Goal: Task Accomplishment & Management: Complete application form

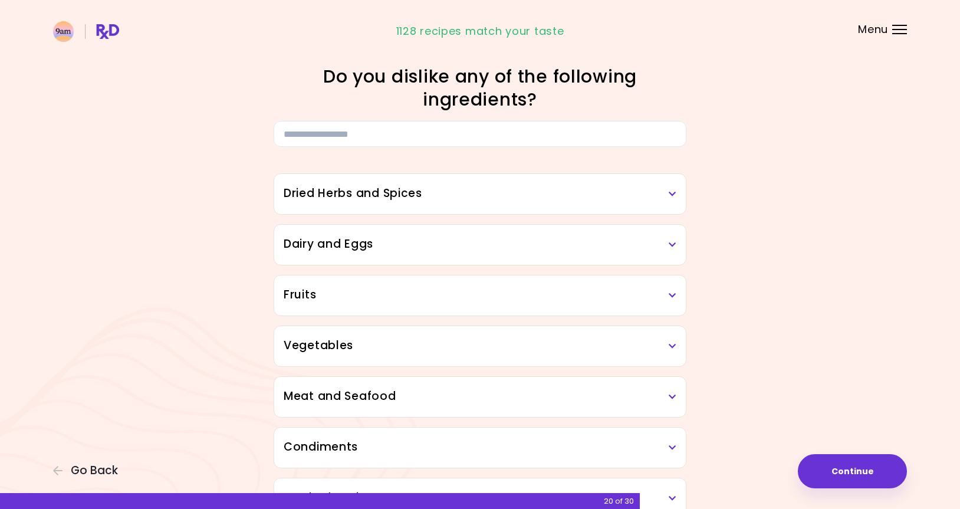
click at [674, 187] on h3 "Dried Herbs and Spices" at bounding box center [480, 193] width 393 height 17
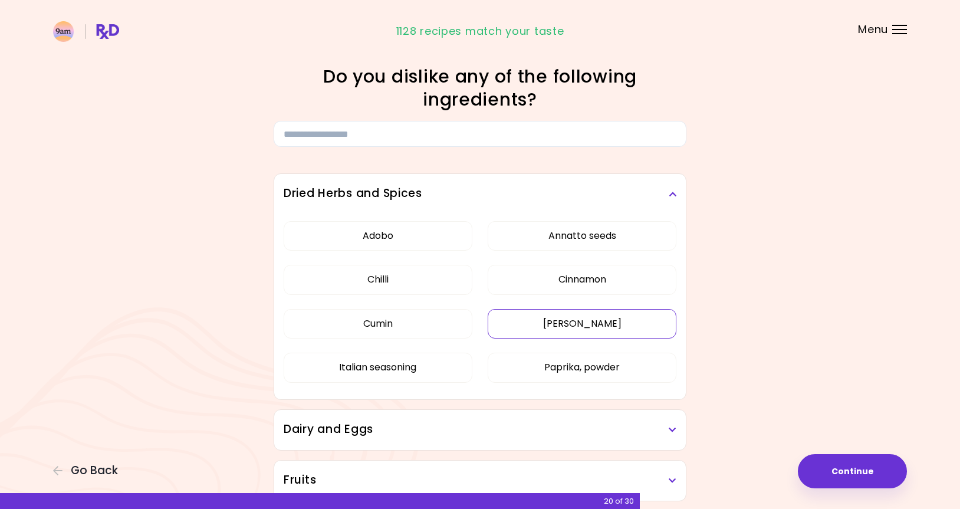
click at [575, 328] on button "[PERSON_NAME]" at bounding box center [582, 323] width 189 height 29
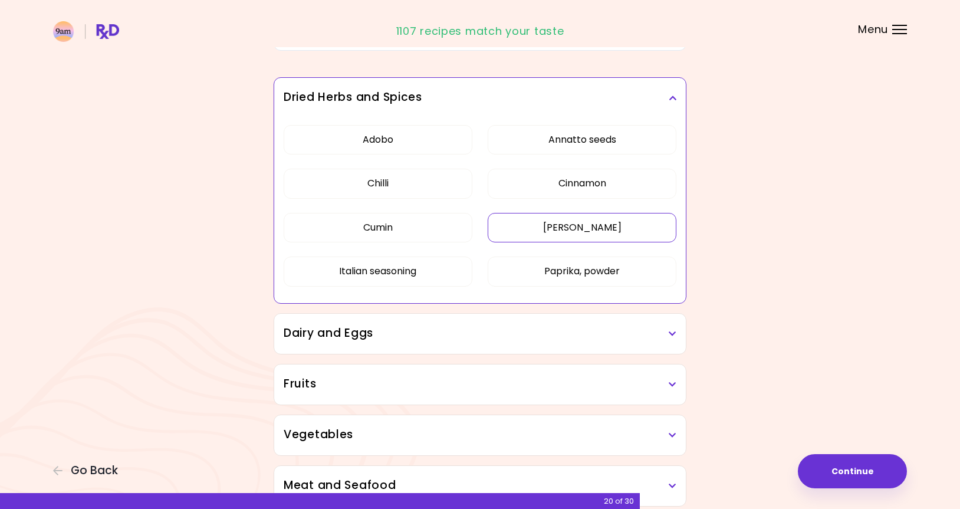
scroll to position [177, 0]
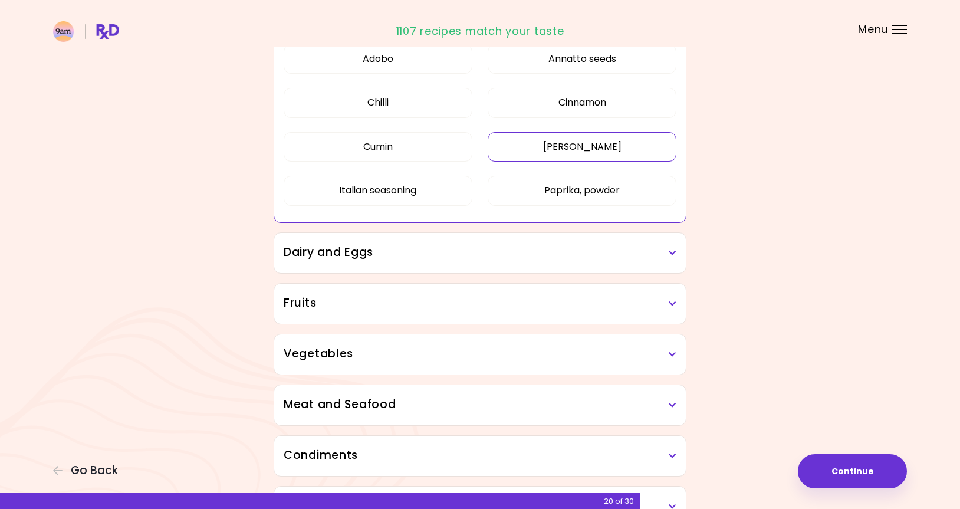
click at [653, 255] on h3 "Dairy and Eggs" at bounding box center [480, 252] width 393 height 17
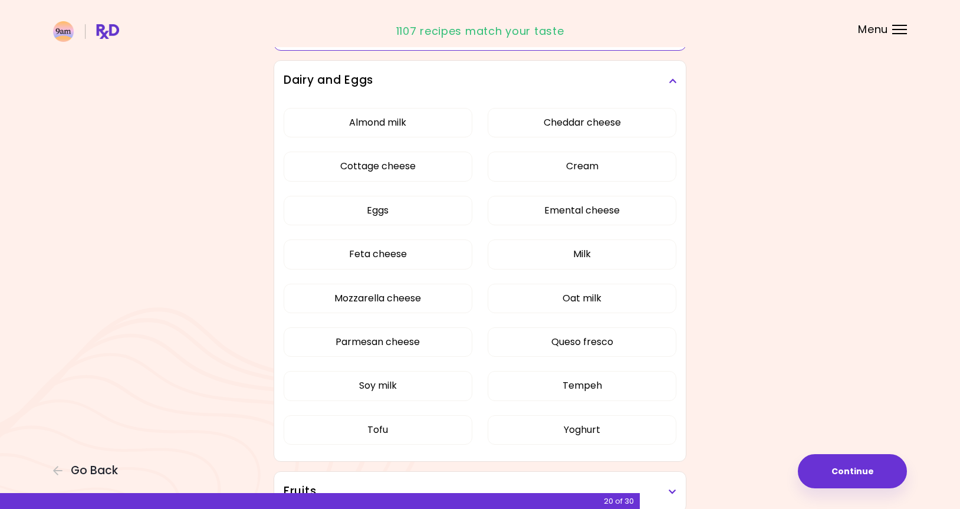
scroll to position [354, 0]
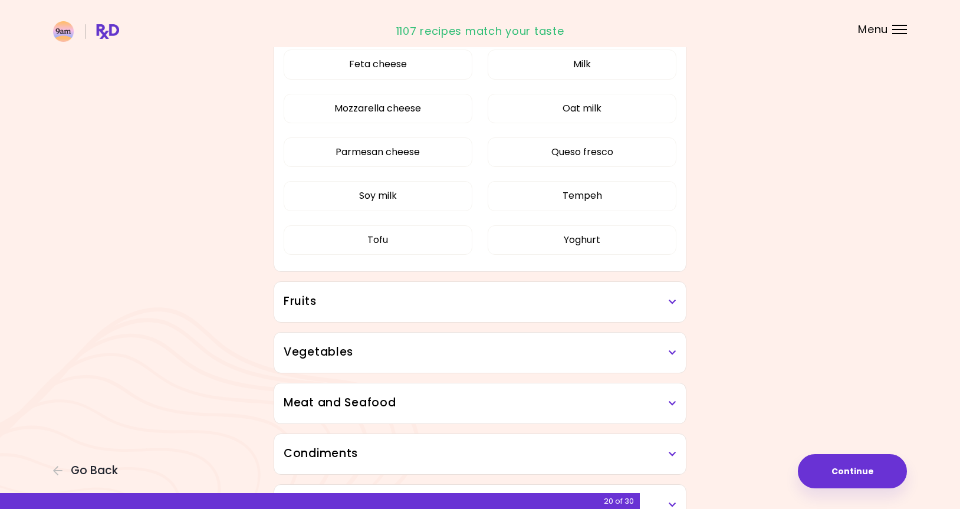
click at [601, 212] on div "Almond milk Cheddar cheese Cottage cheese Cream Eggs Emental cheese Feta cheese…" at bounding box center [480, 91] width 393 height 360
click at [594, 202] on button "Tempeh" at bounding box center [582, 195] width 189 height 29
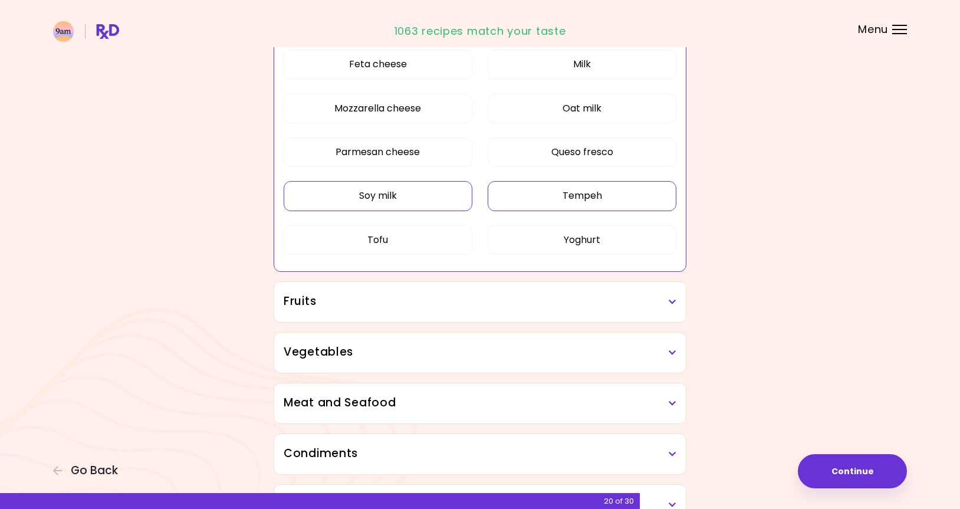
click at [414, 202] on button "Soy milk" at bounding box center [378, 195] width 189 height 29
click at [408, 247] on button "Tofu" at bounding box center [378, 239] width 189 height 29
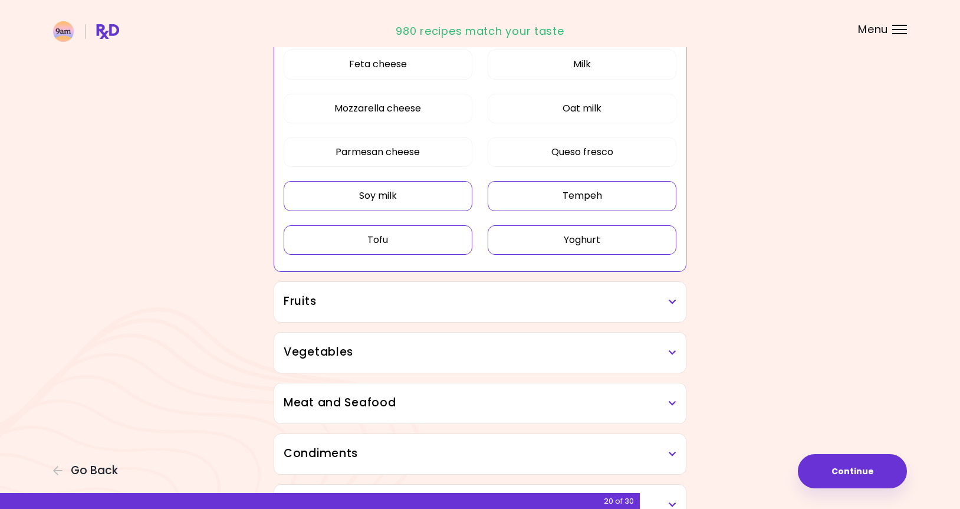
click at [564, 244] on button "Yoghurt" at bounding box center [582, 239] width 189 height 29
click at [663, 297] on h3 "Fruits" at bounding box center [480, 301] width 393 height 17
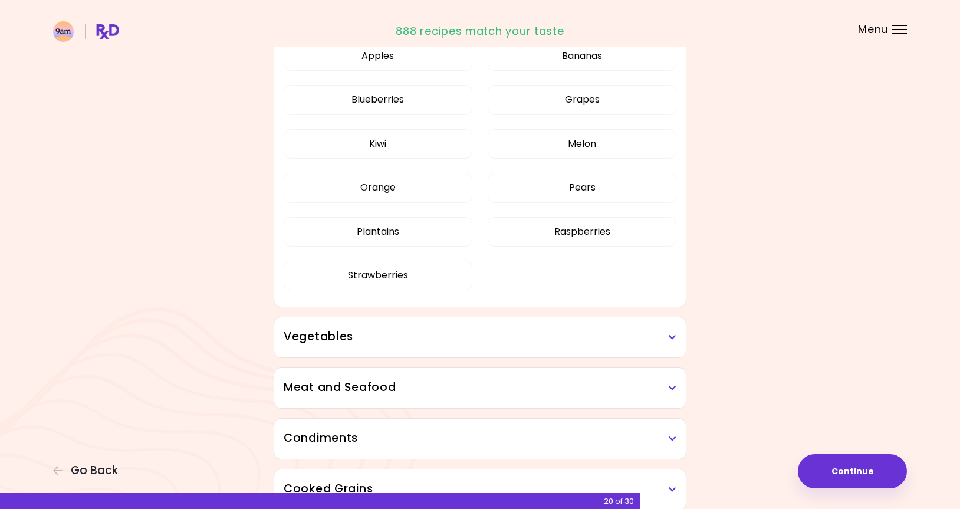
scroll to position [707, 0]
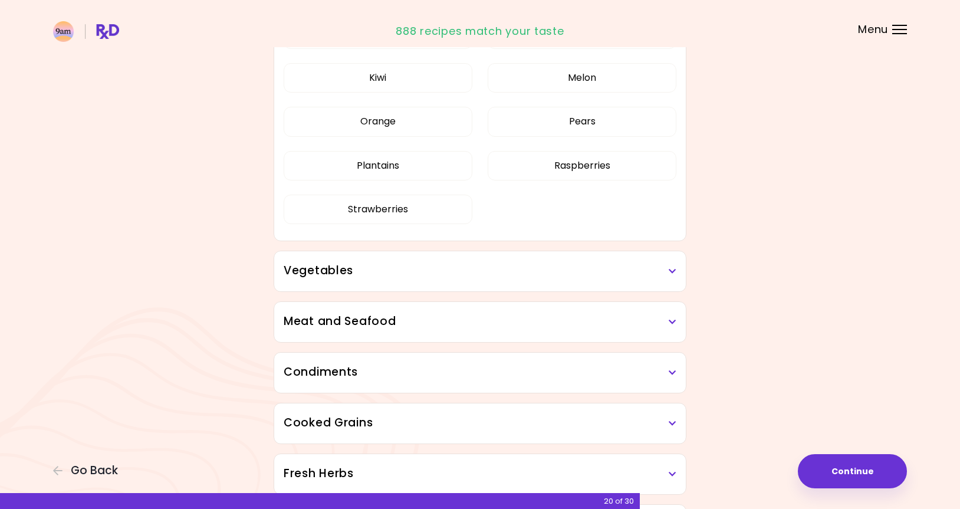
click at [604, 275] on h3 "Vegetables" at bounding box center [480, 270] width 393 height 17
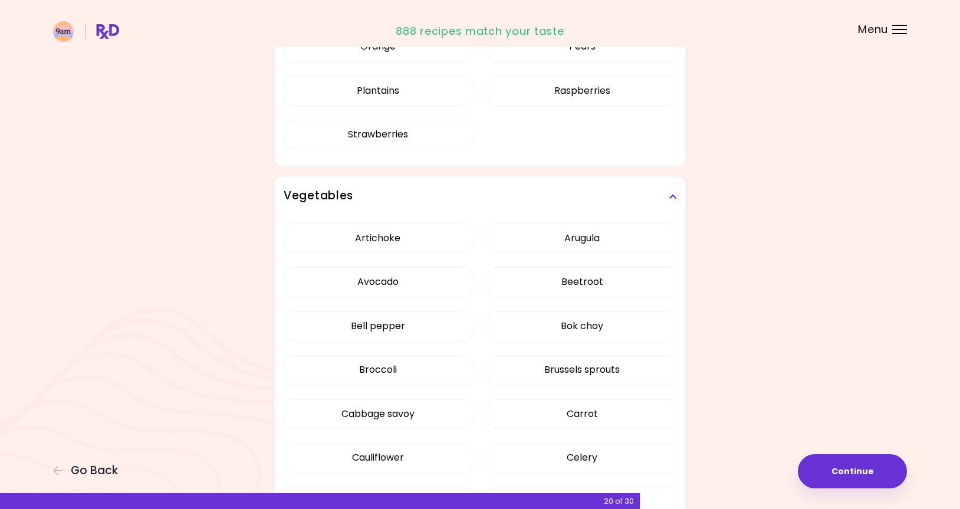
scroll to position [884, 0]
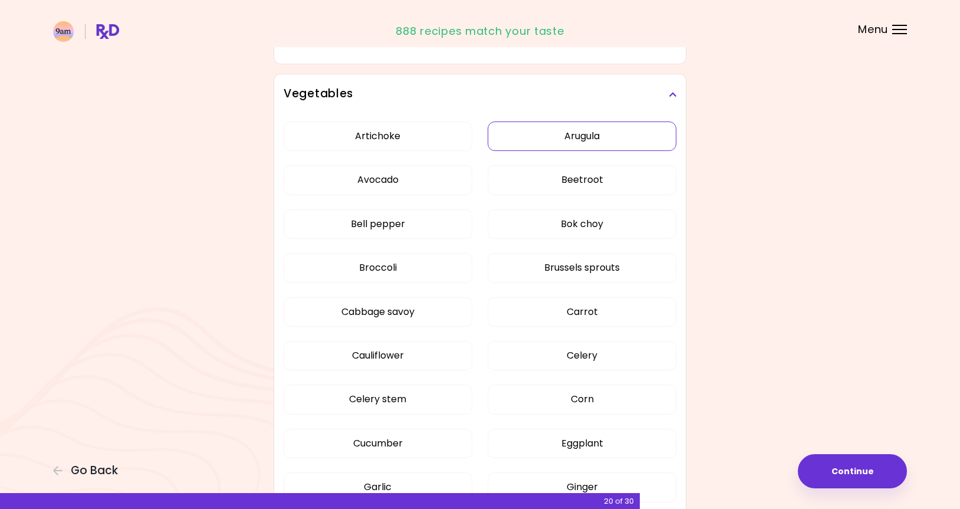
click at [584, 134] on div "Artichoke Arugula Avocado Beetroot Bell pepper Bok choy Broccoli Brussels sprou…" at bounding box center [480, 470] width 393 height 712
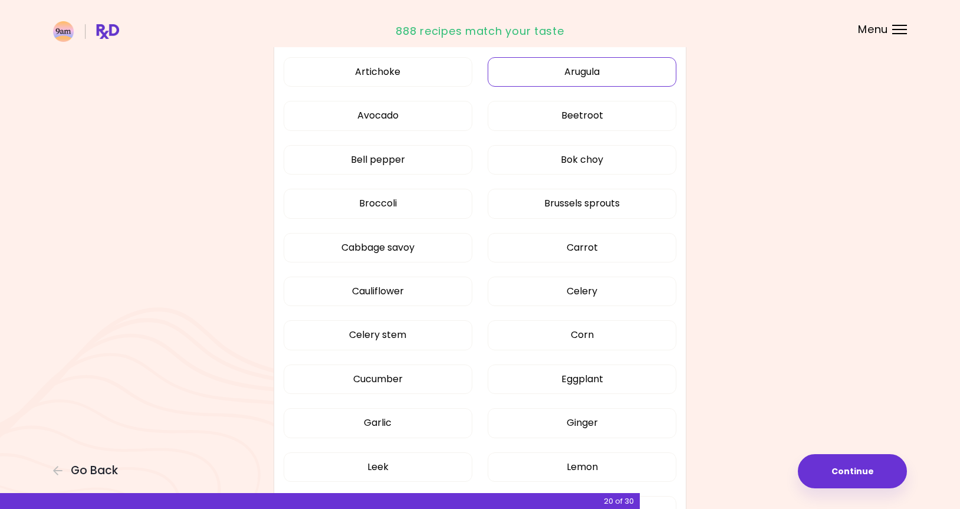
click at [579, 68] on button "Arugula" at bounding box center [582, 71] width 189 height 29
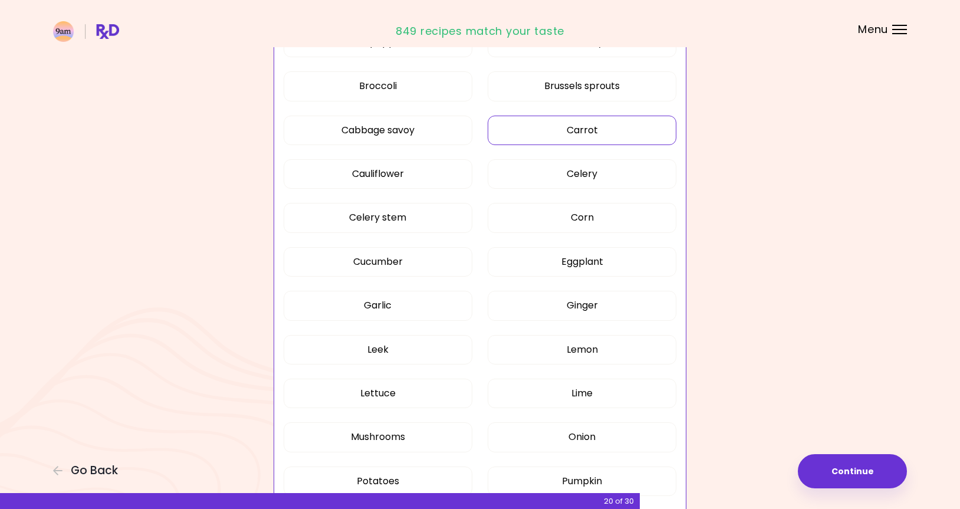
scroll to position [434, 0]
click at [598, 268] on button "Eggplant" at bounding box center [582, 260] width 189 height 29
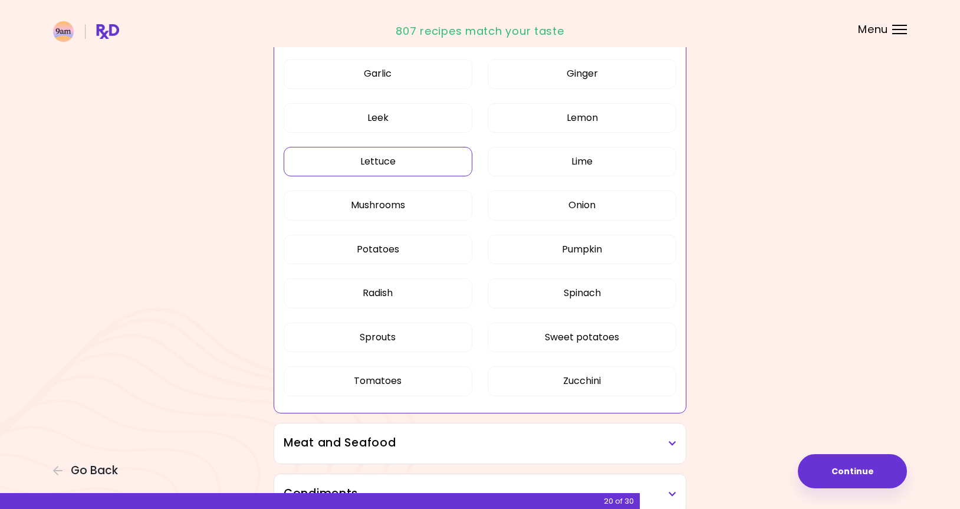
scroll to position [670, 0]
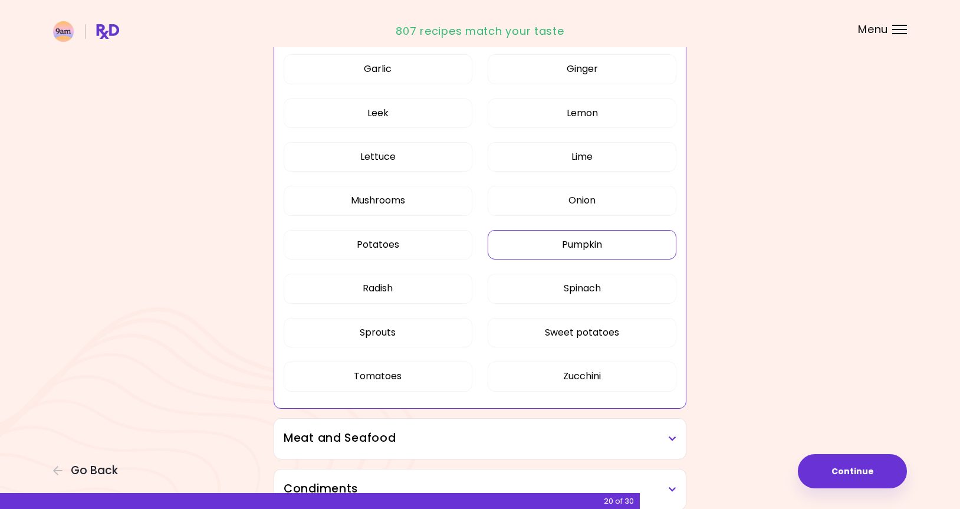
click at [576, 245] on button "Pumpkin" at bounding box center [582, 244] width 189 height 29
click at [568, 332] on button "Sweet potatoes" at bounding box center [582, 332] width 189 height 29
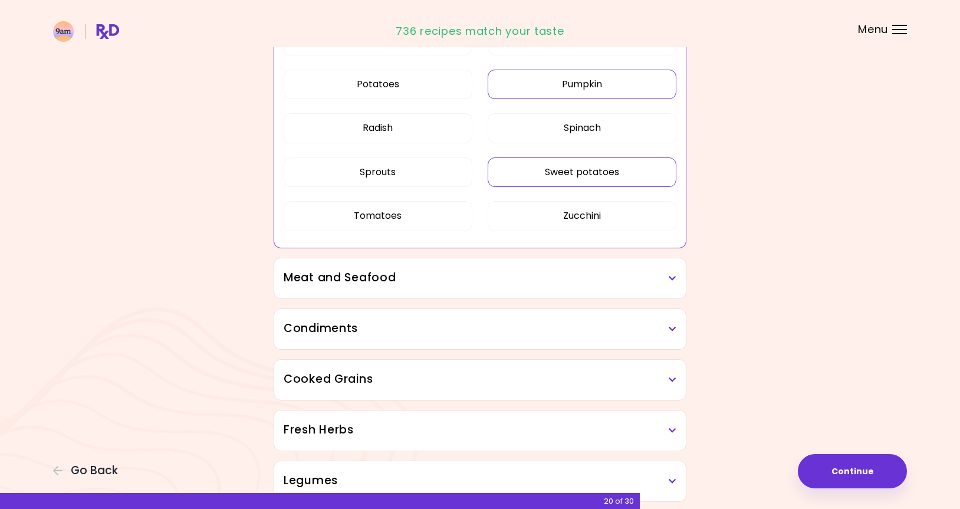
scroll to position [847, 0]
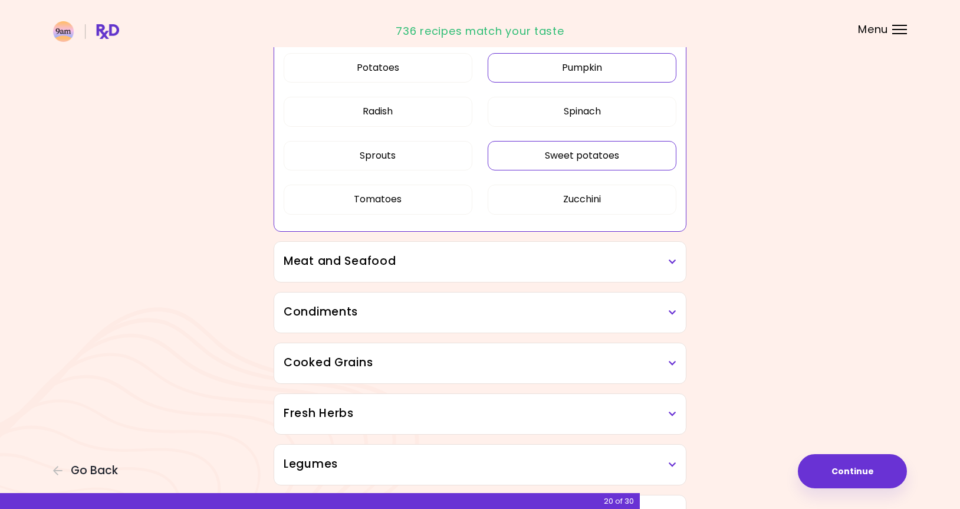
click at [650, 261] on h3 "Meat and Seafood" at bounding box center [480, 261] width 393 height 17
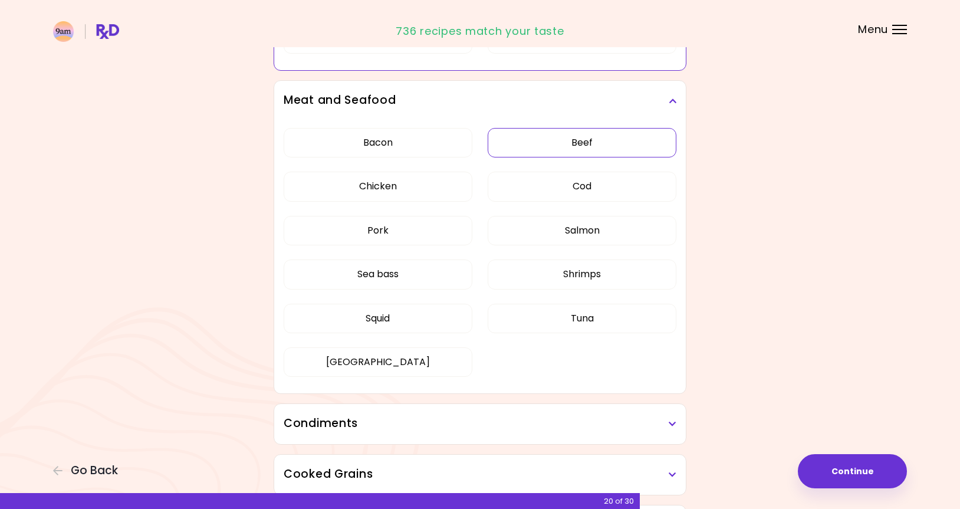
scroll to position [1023, 0]
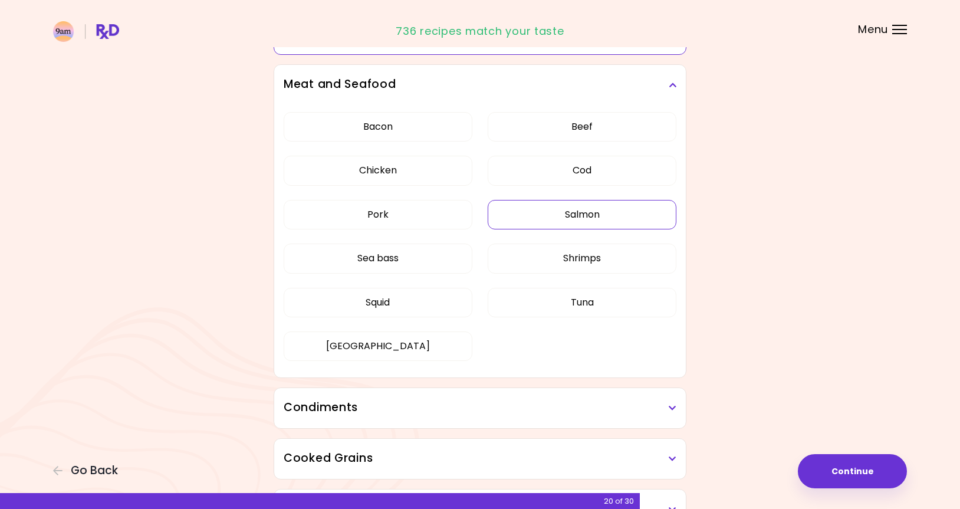
click at [596, 212] on div "Dried Herbs and Spices 1 ingredient selected Adobo Annatto seeds Chilli Cinnamo…" at bounding box center [480, 3] width 424 height 1761
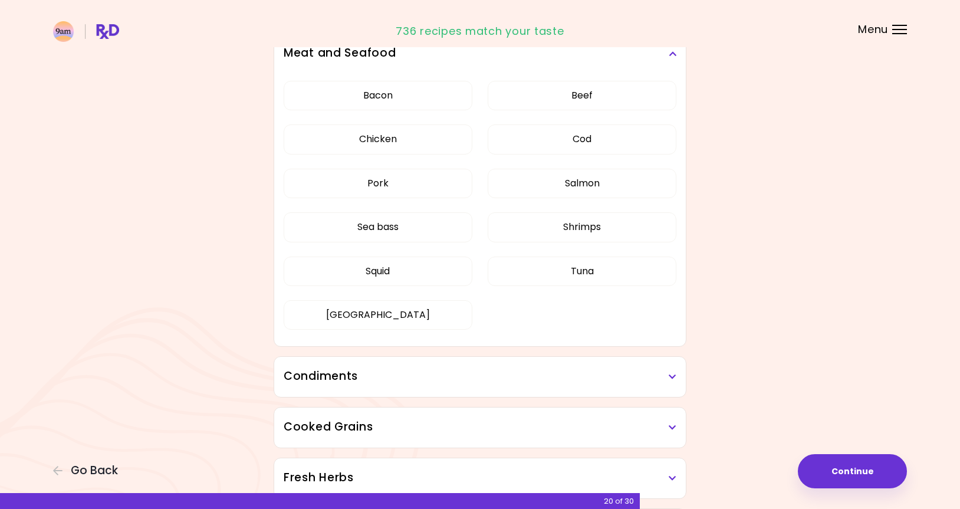
scroll to position [340, 0]
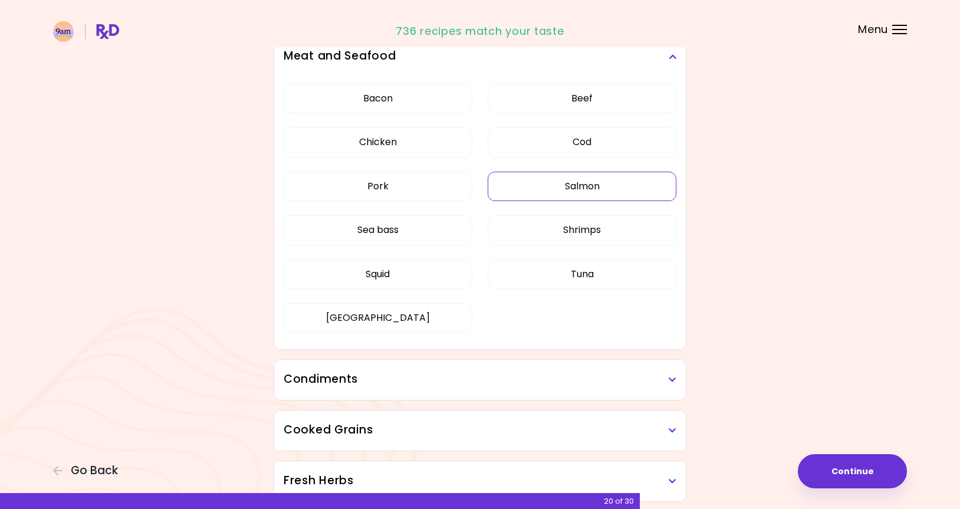
click at [574, 187] on button "Salmon" at bounding box center [582, 186] width 189 height 29
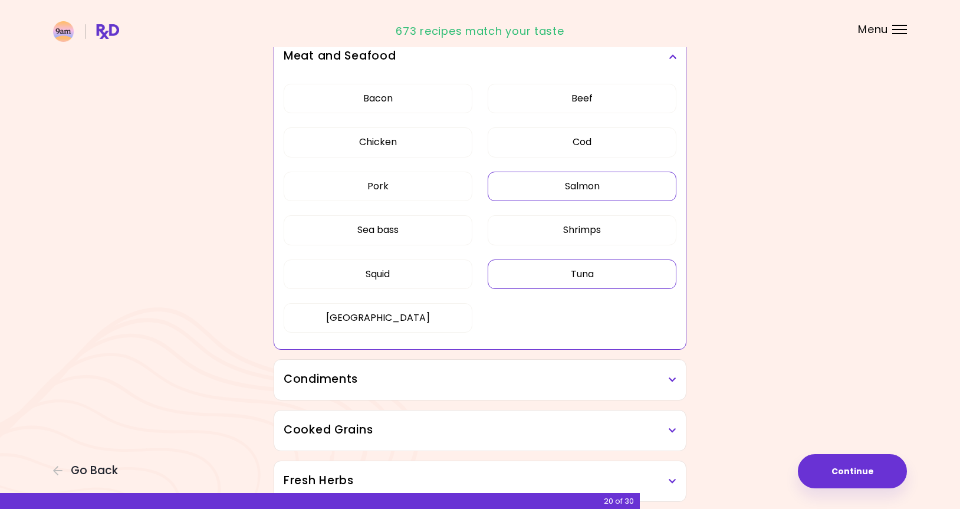
click at [583, 274] on button "Tuna" at bounding box center [582, 273] width 189 height 29
click at [407, 236] on button "Sea bass" at bounding box center [378, 229] width 189 height 29
click at [400, 279] on button "Squid" at bounding box center [378, 273] width 189 height 29
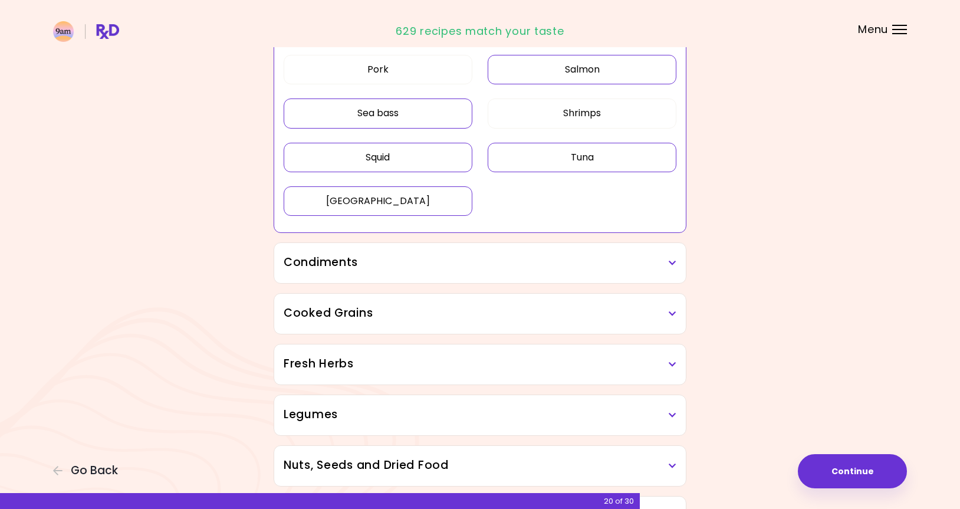
scroll to position [458, 0]
click at [669, 262] on icon at bounding box center [672, 262] width 8 height 8
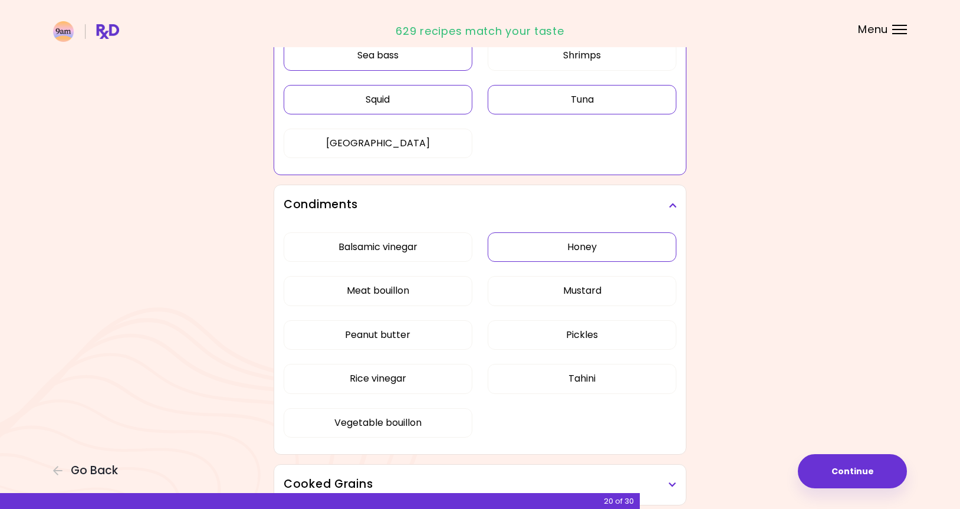
scroll to position [635, 0]
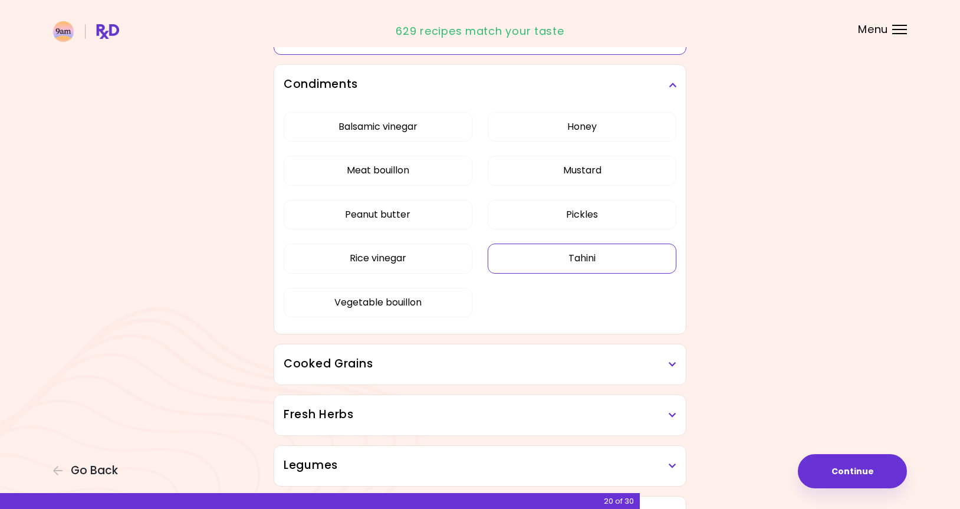
click at [577, 259] on div "Dried Herbs and Spices 1 ingredient selected Adobo Annatto seeds Chilli Cinnamo…" at bounding box center [480, 151] width 424 height 1279
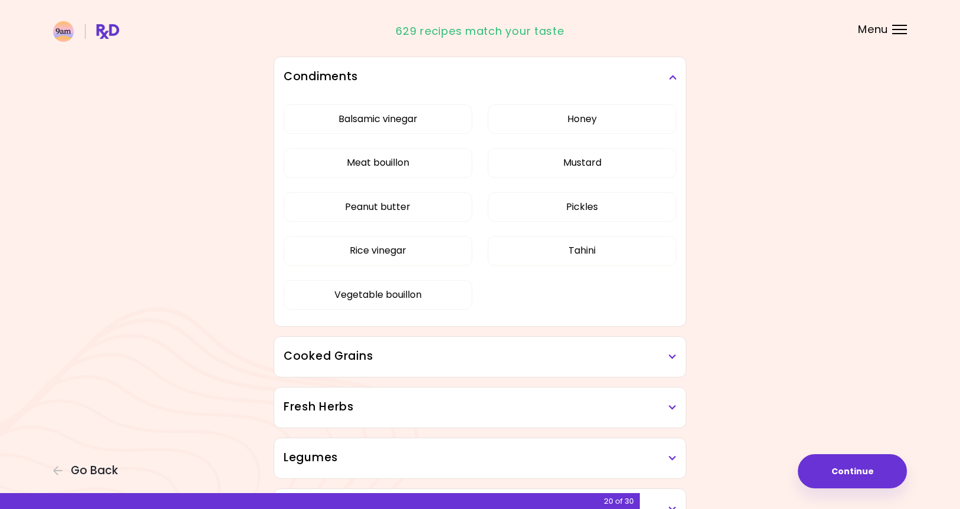
scroll to position [340, 0]
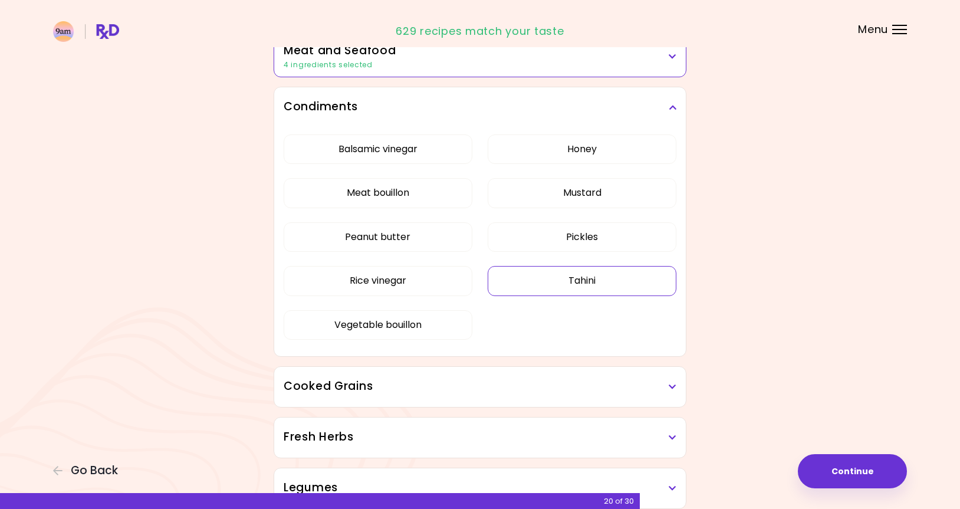
click at [585, 281] on button "Tahini" at bounding box center [582, 280] width 189 height 29
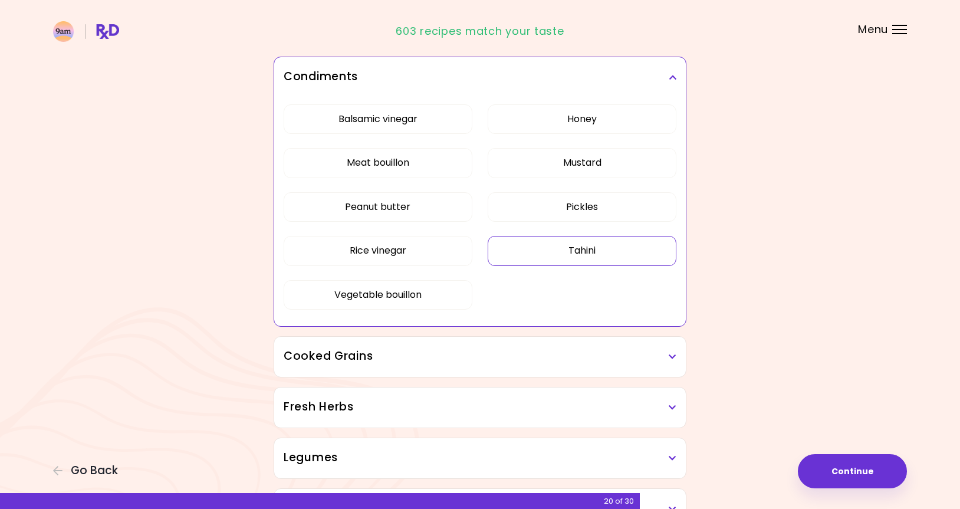
scroll to position [399, 0]
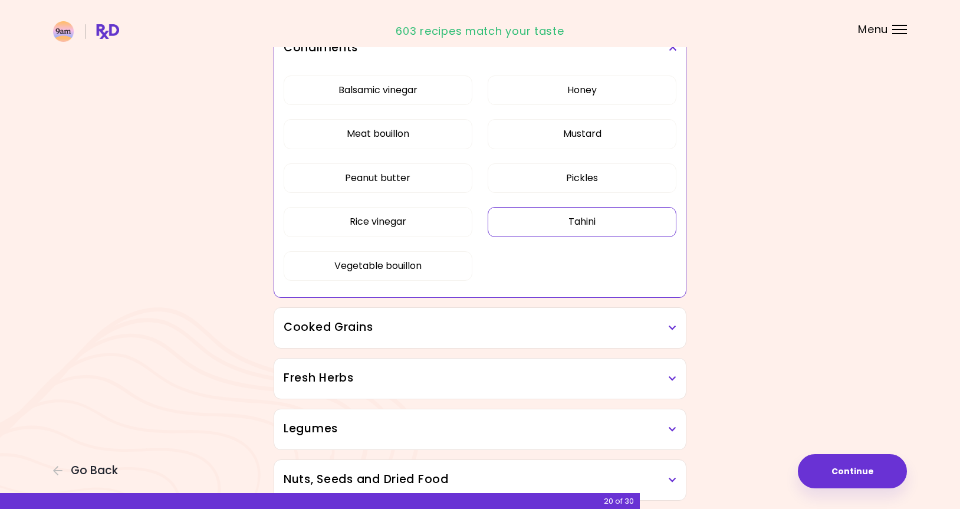
click at [673, 332] on h3 "Cooked Grains" at bounding box center [480, 327] width 393 height 17
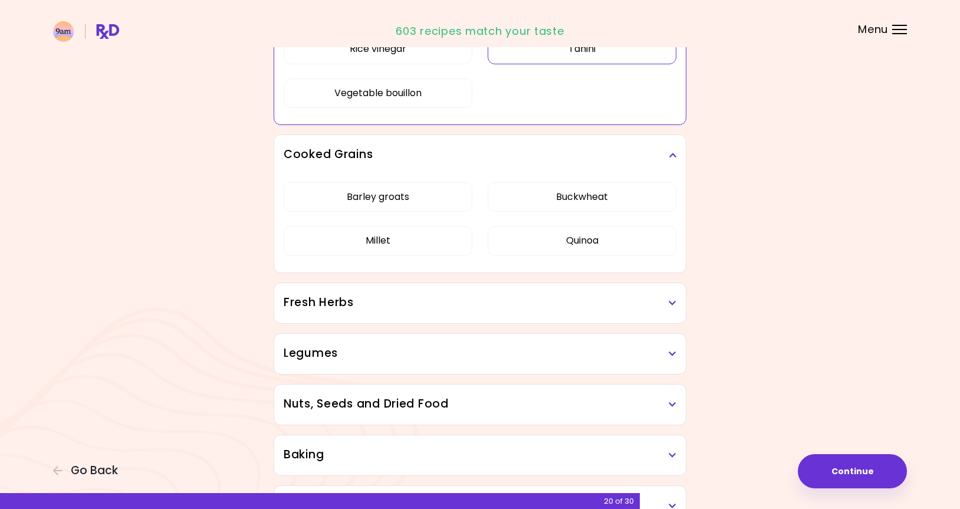
scroll to position [576, 0]
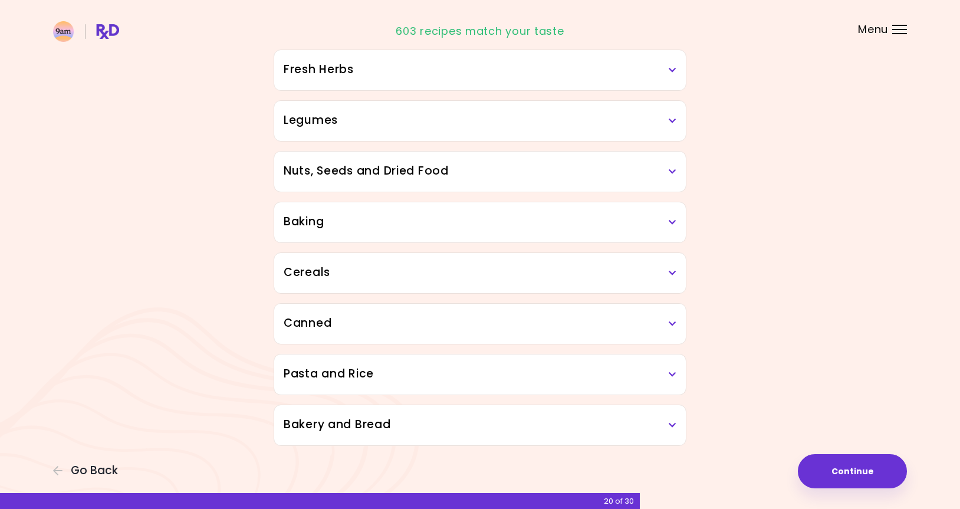
click at [589, 192] on div "Dried Herbs and Spices 1 ingredient selected Adobo Annatto seeds Chilli Cinnamo…" at bounding box center [480, 8] width 424 height 875
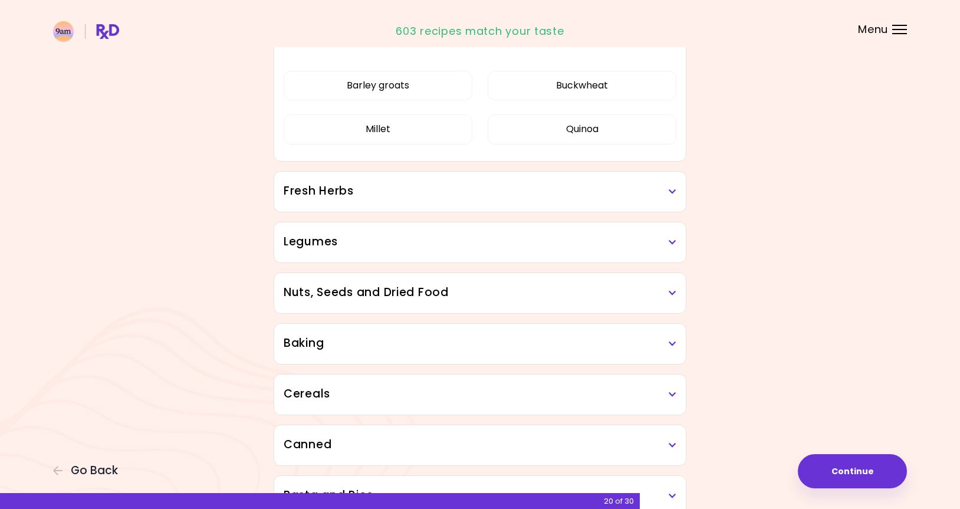
scroll to position [281, 0]
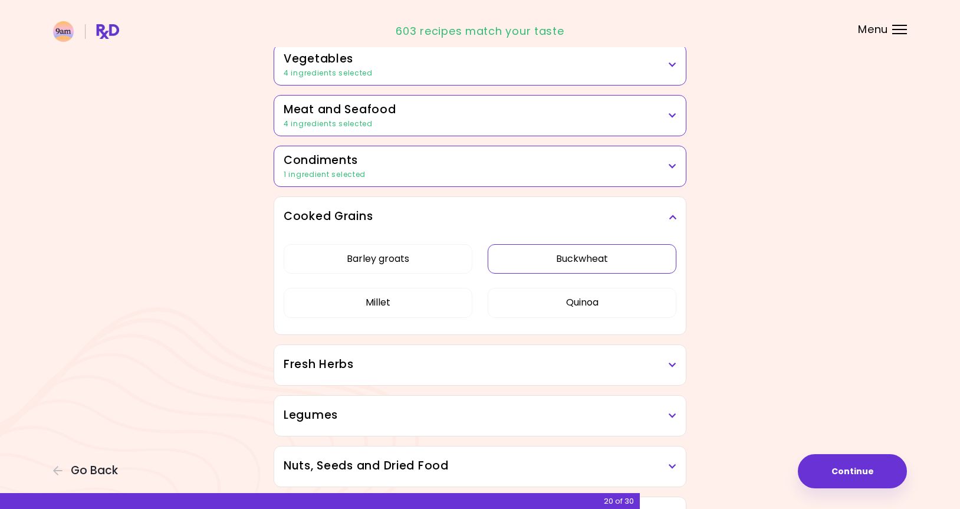
click at [587, 256] on button "Buckwheat" at bounding box center [582, 258] width 189 height 29
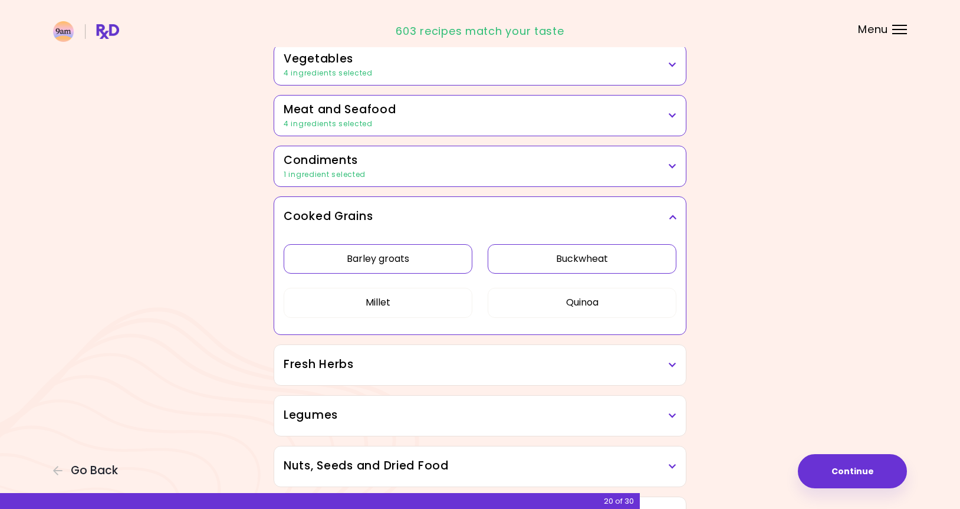
click at [407, 255] on button "Barley groats" at bounding box center [378, 258] width 189 height 29
click at [388, 299] on button "Millet" at bounding box center [378, 302] width 189 height 29
click at [573, 294] on button "Quinoa" at bounding box center [582, 302] width 189 height 29
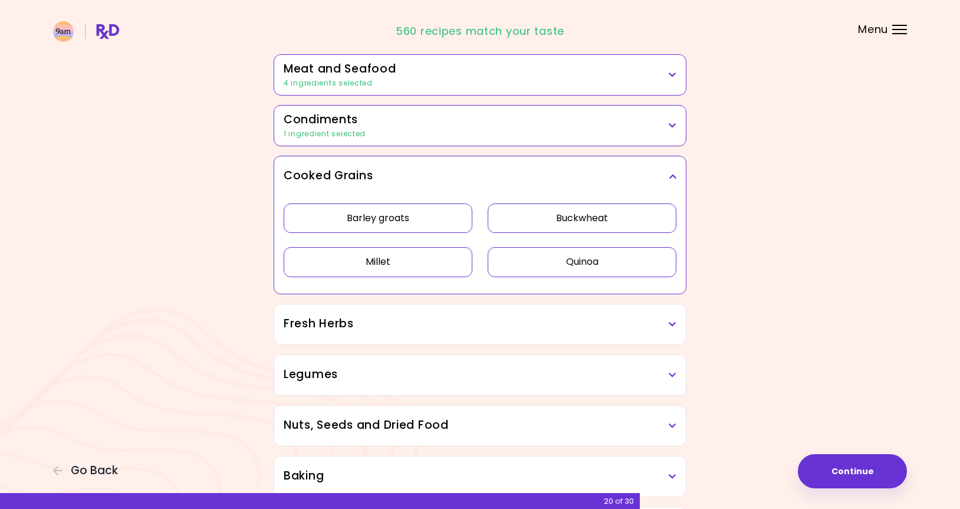
scroll to position [340, 0]
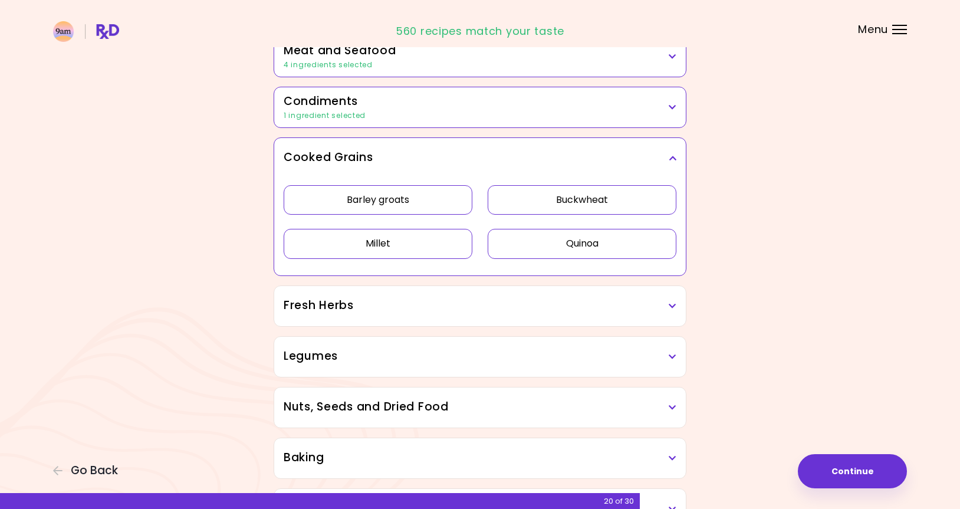
click at [666, 309] on h3 "Fresh Herbs" at bounding box center [480, 305] width 393 height 17
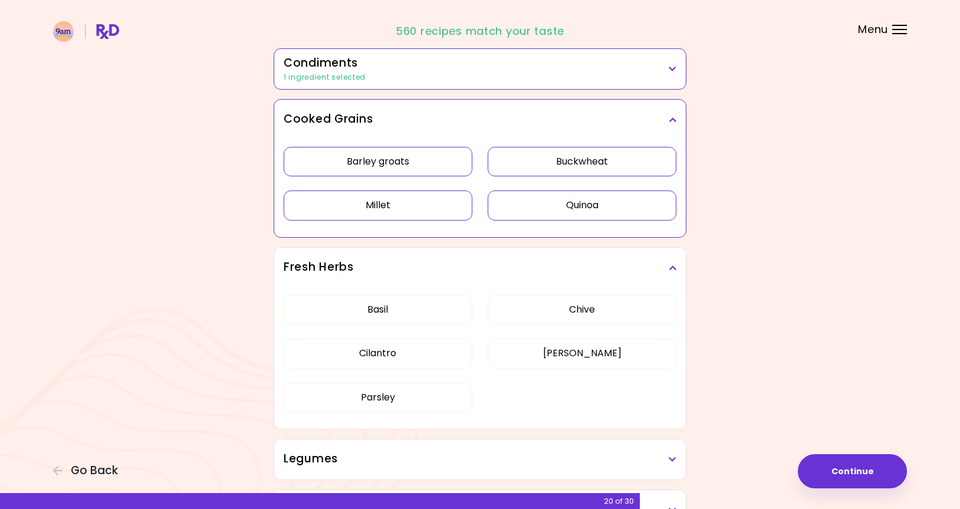
scroll to position [399, 0]
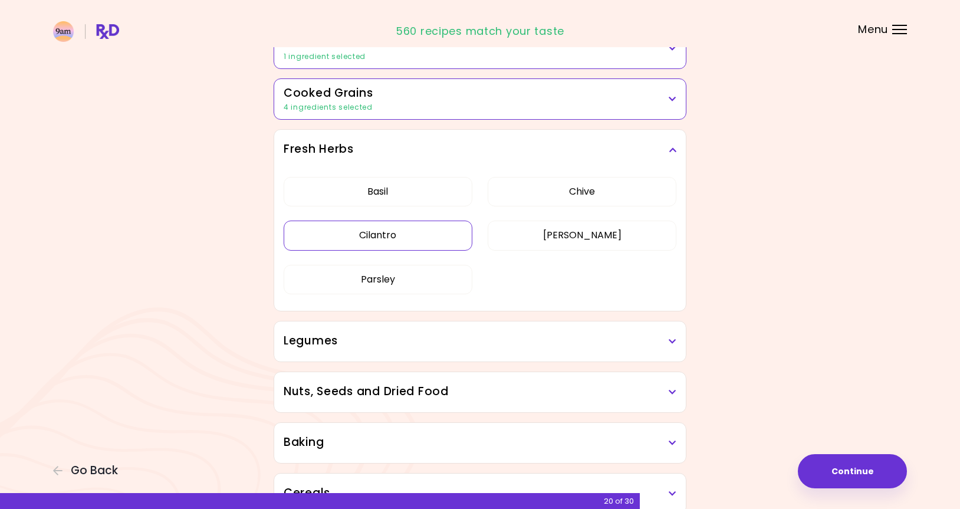
click at [365, 311] on div "[PERSON_NAME] Cilantro [PERSON_NAME] [PERSON_NAME]" at bounding box center [480, 240] width 393 height 141
click at [394, 228] on button "Cilantro" at bounding box center [378, 234] width 189 height 29
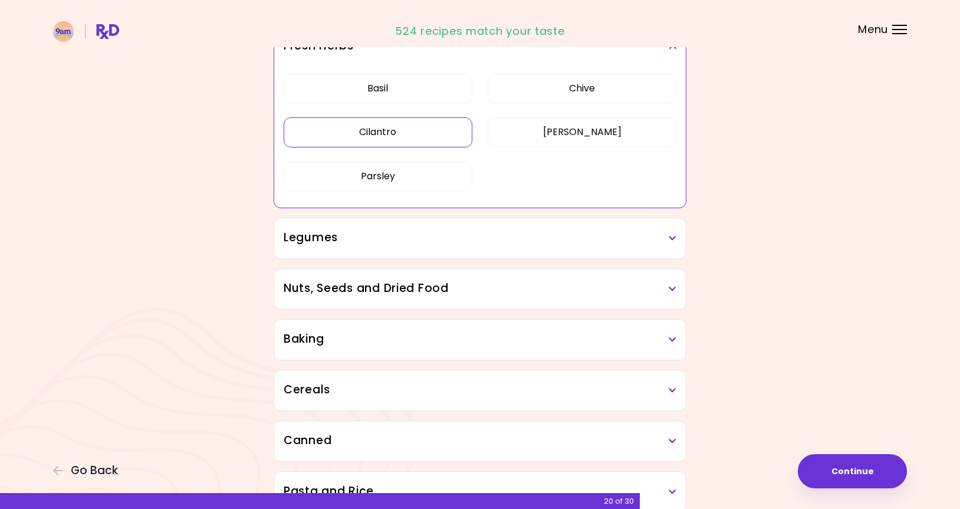
scroll to position [458, 0]
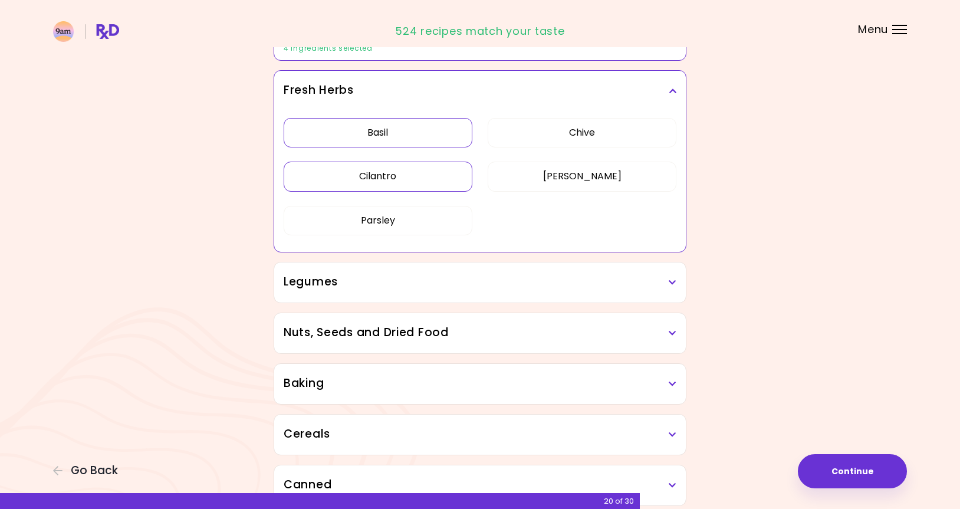
click at [397, 133] on button "Basil" at bounding box center [378, 132] width 189 height 29
click at [664, 281] on h3 "Legumes" at bounding box center [480, 282] width 393 height 17
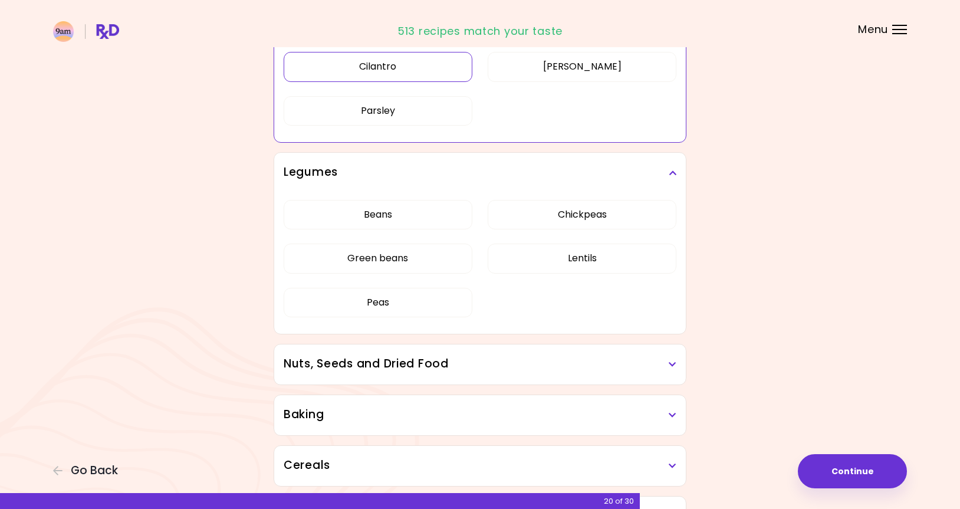
scroll to position [576, 0]
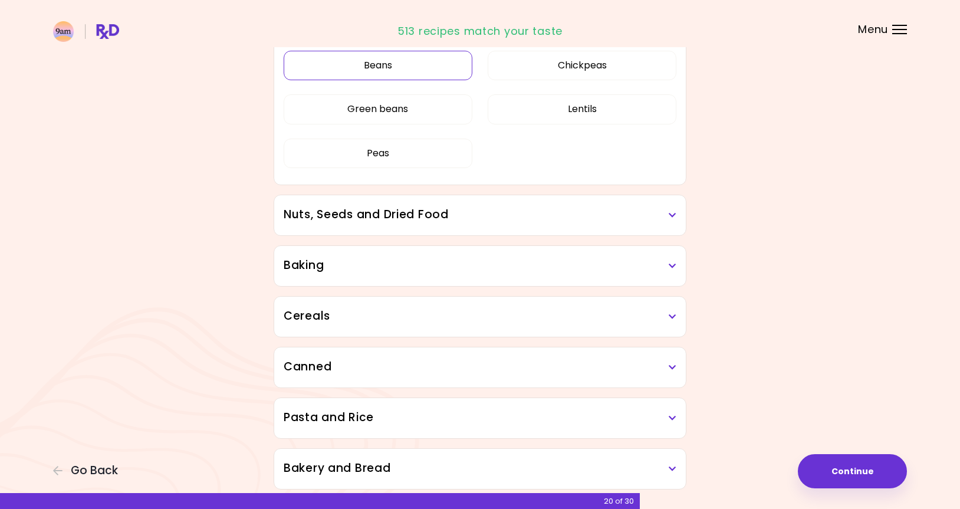
click at [390, 212] on div "Dried Herbs and Spices 1 ingredient selected Adobo Annatto seeds Chilli Cinnamo…" at bounding box center [480, 30] width 424 height 918
click at [385, 67] on button "Beans" at bounding box center [378, 65] width 189 height 29
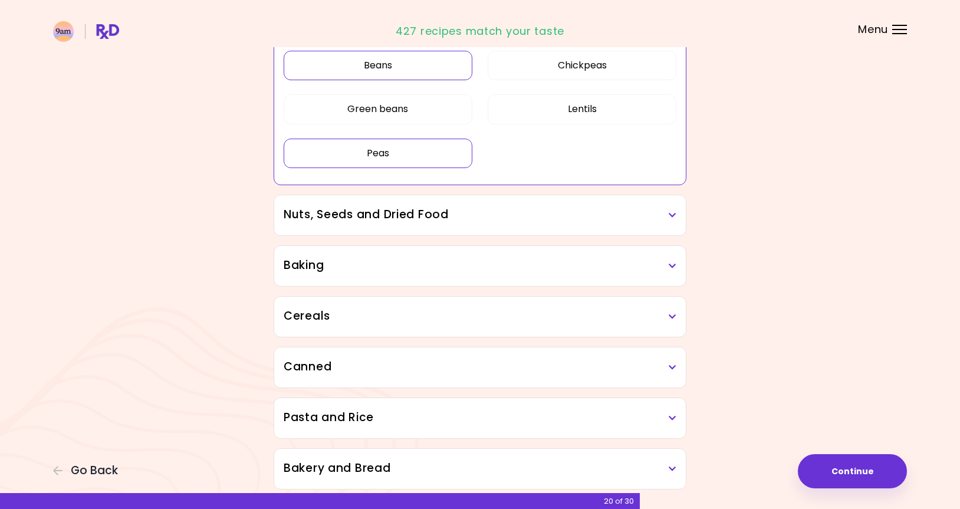
click at [373, 162] on button "Peas" at bounding box center [378, 153] width 189 height 29
click at [615, 119] on button "Lentils" at bounding box center [582, 108] width 189 height 29
click at [599, 61] on button "Chickpeas" at bounding box center [582, 65] width 189 height 29
click at [659, 212] on h3 "Nuts, Seeds and Dried Food" at bounding box center [480, 214] width 393 height 17
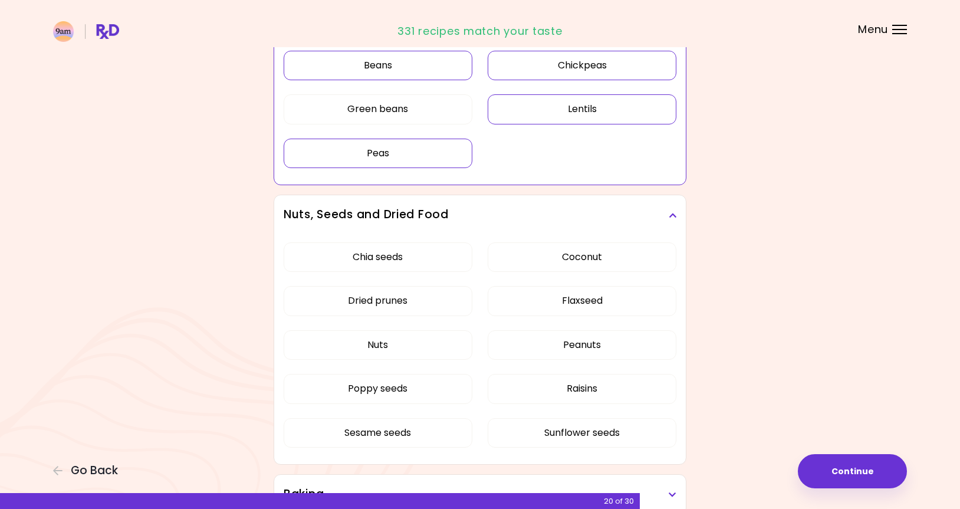
scroll to position [635, 0]
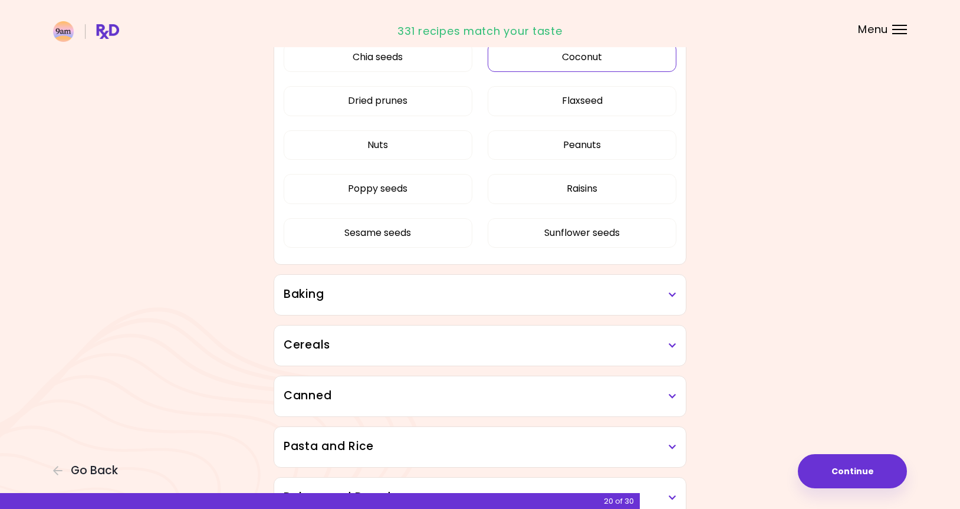
click at [578, 199] on div "Chia seeds Coconut Dried prunes Flaxseed Nuts Peanuts Poppy seeds Raisins Sesam…" at bounding box center [480, 149] width 393 height 229
click at [575, 57] on button "Coconut" at bounding box center [582, 56] width 189 height 29
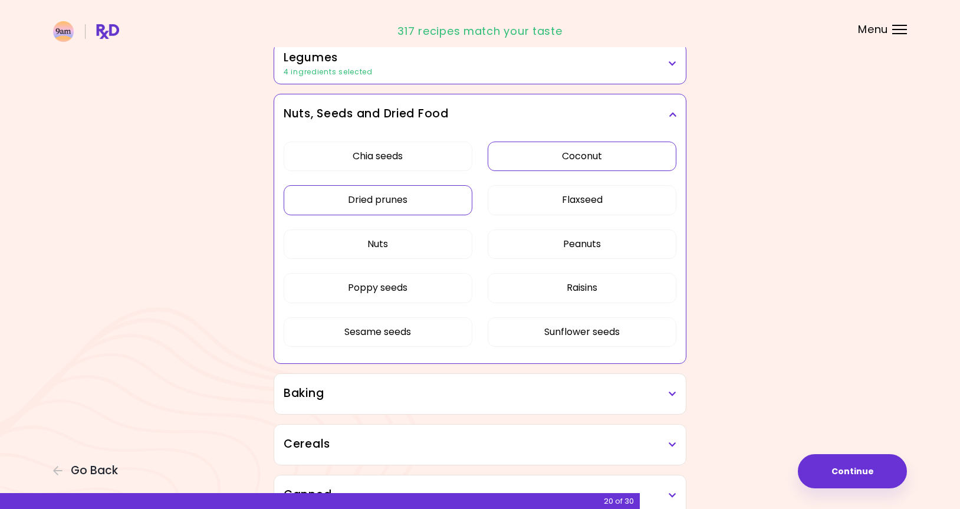
scroll to position [532, 0]
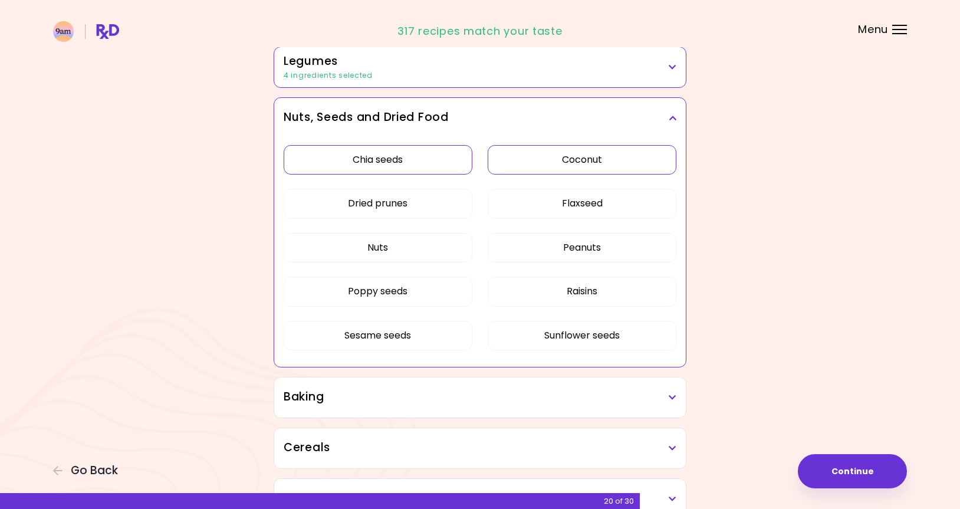
click at [401, 166] on button "Chia seeds" at bounding box center [378, 159] width 189 height 29
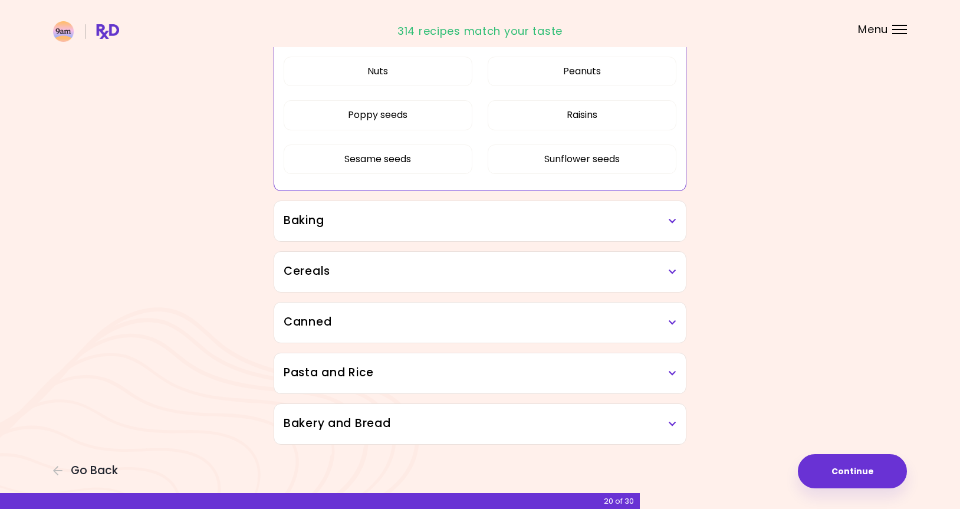
scroll to position [709, 0]
click at [670, 219] on icon at bounding box center [672, 220] width 8 height 8
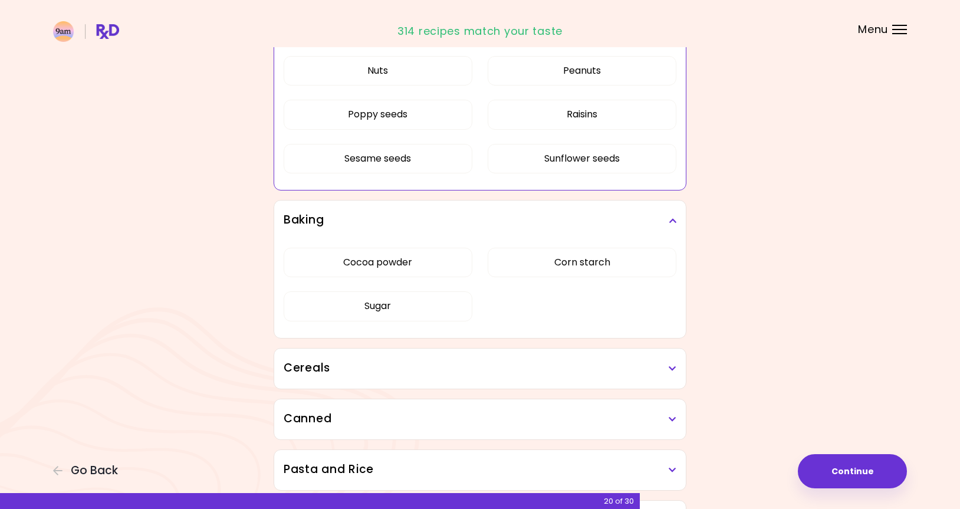
scroll to position [768, 0]
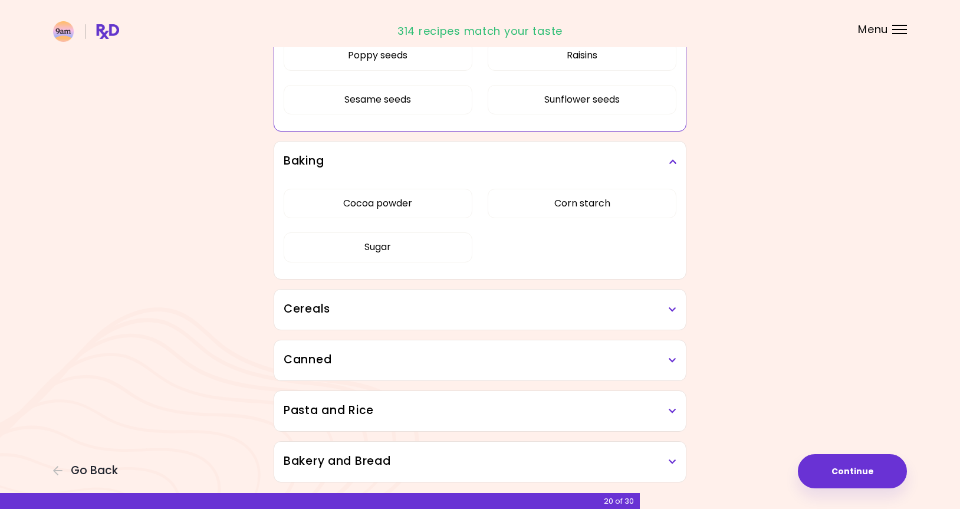
click at [664, 312] on h3 "Cereals" at bounding box center [480, 309] width 393 height 17
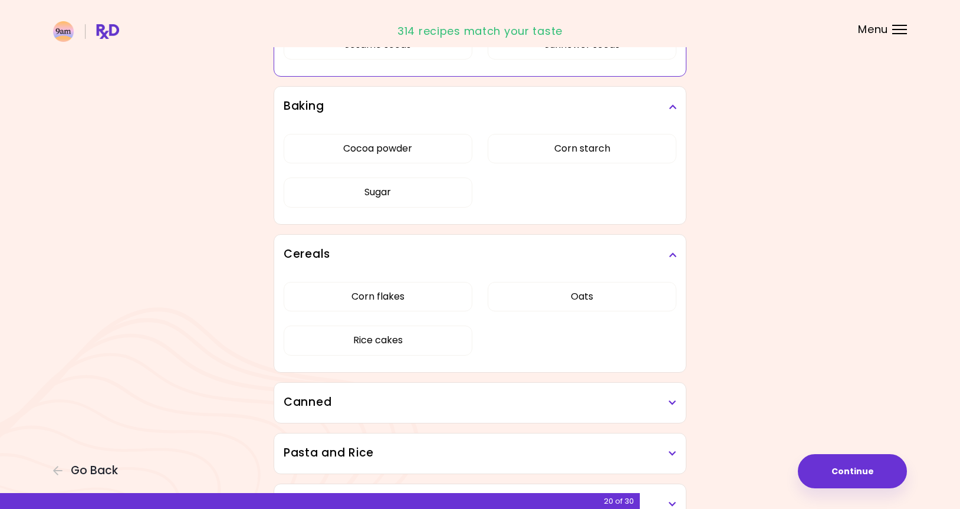
scroll to position [886, 0]
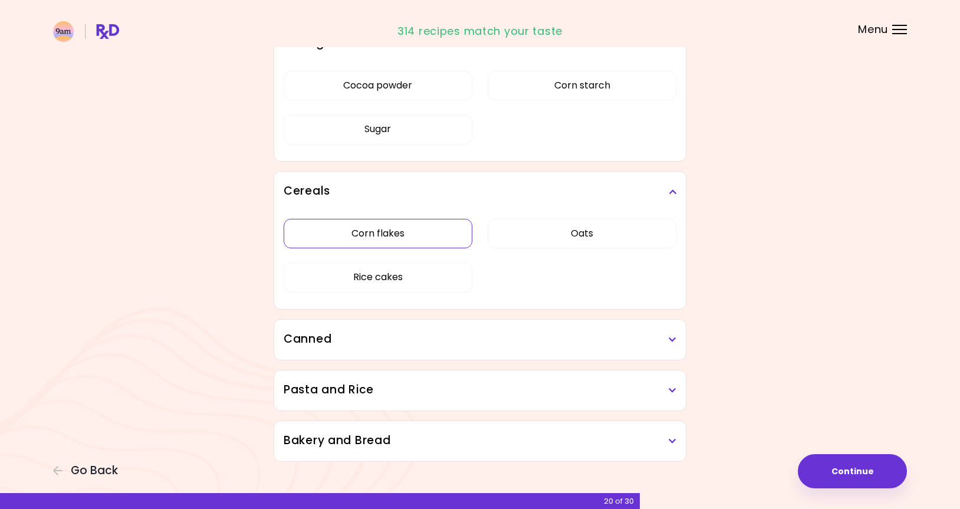
click at [386, 233] on div "Corn flakes Oats Rice cakes" at bounding box center [480, 260] width 393 height 97
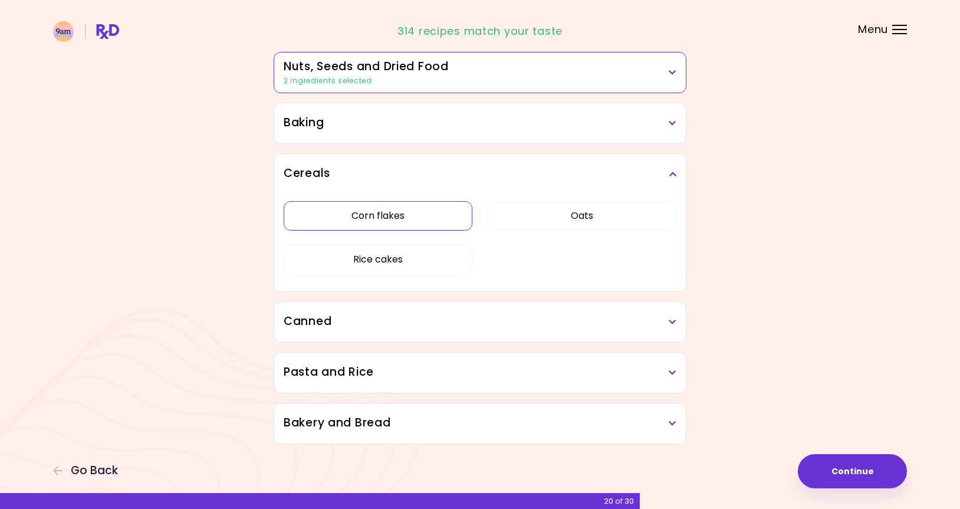
scroll to position [578, 0]
click at [384, 215] on button "Corn flakes" at bounding box center [378, 215] width 189 height 29
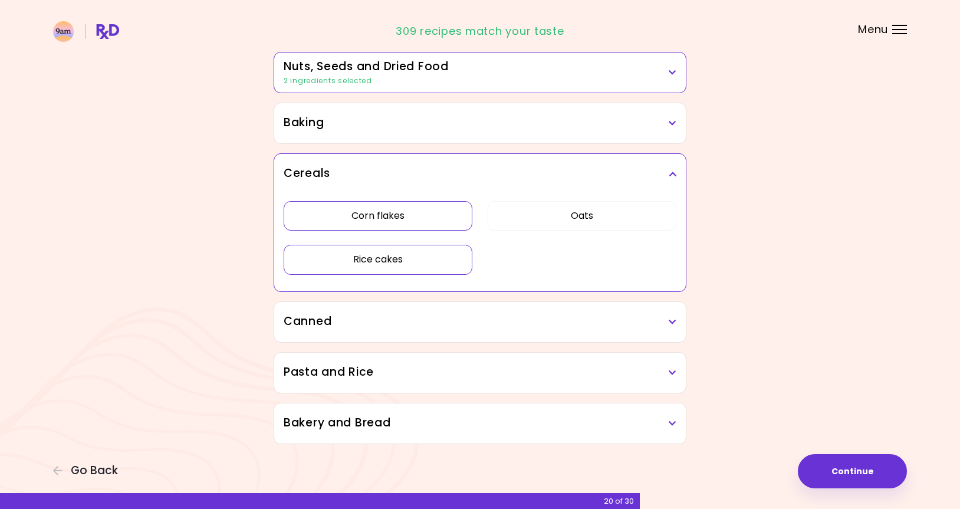
click at [377, 249] on button "Rice cakes" at bounding box center [378, 259] width 189 height 29
click at [578, 208] on button "Oats" at bounding box center [582, 215] width 189 height 29
click at [671, 315] on h3 "Canned" at bounding box center [480, 321] width 393 height 17
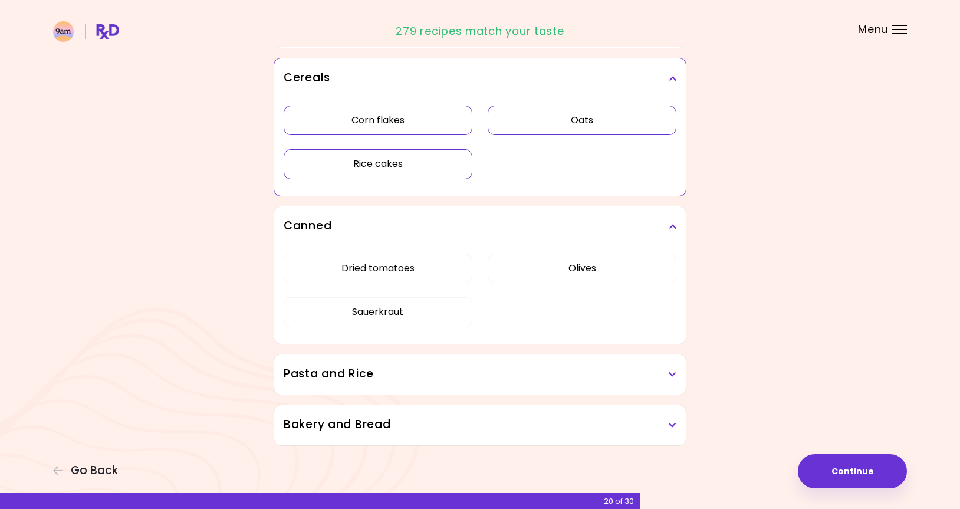
scroll to position [675, 0]
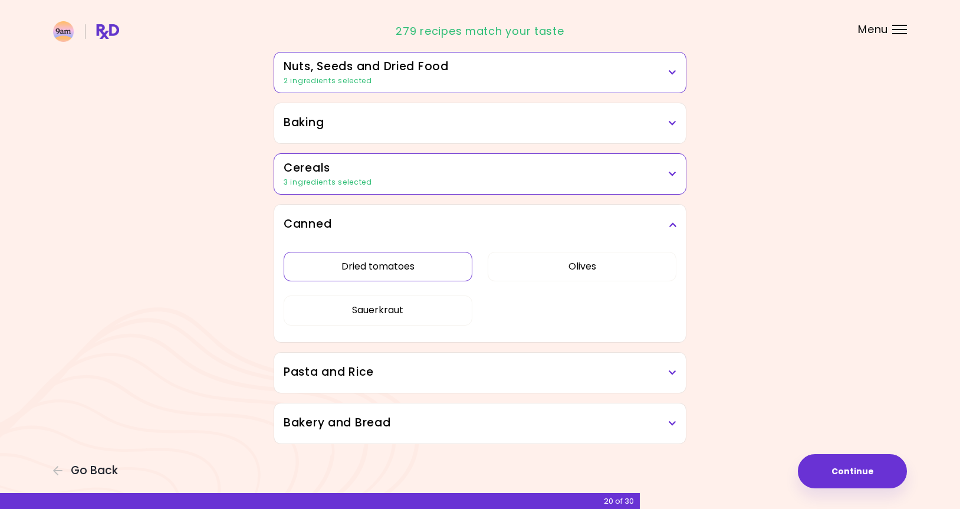
click at [402, 264] on button "Dried tomatoes" at bounding box center [378, 266] width 189 height 29
click at [671, 375] on icon at bounding box center [672, 372] width 8 height 8
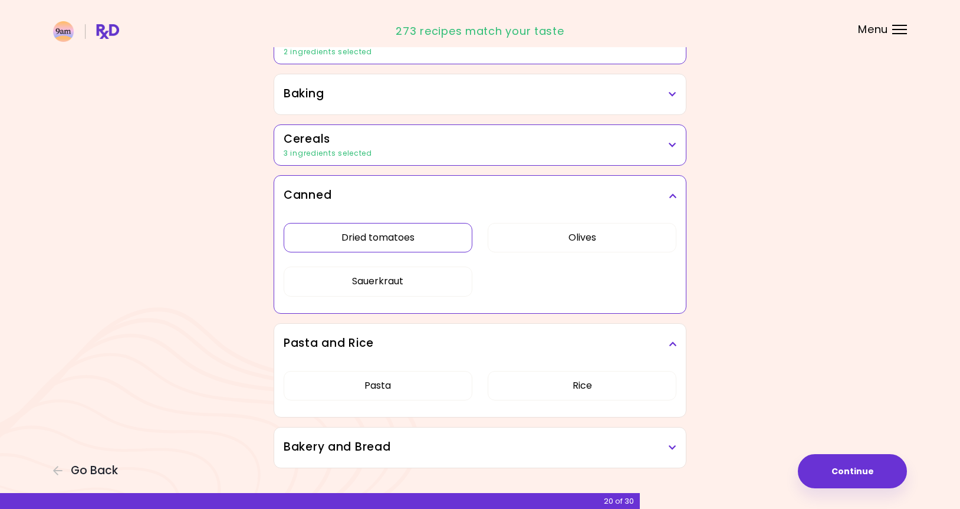
scroll to position [631, 0]
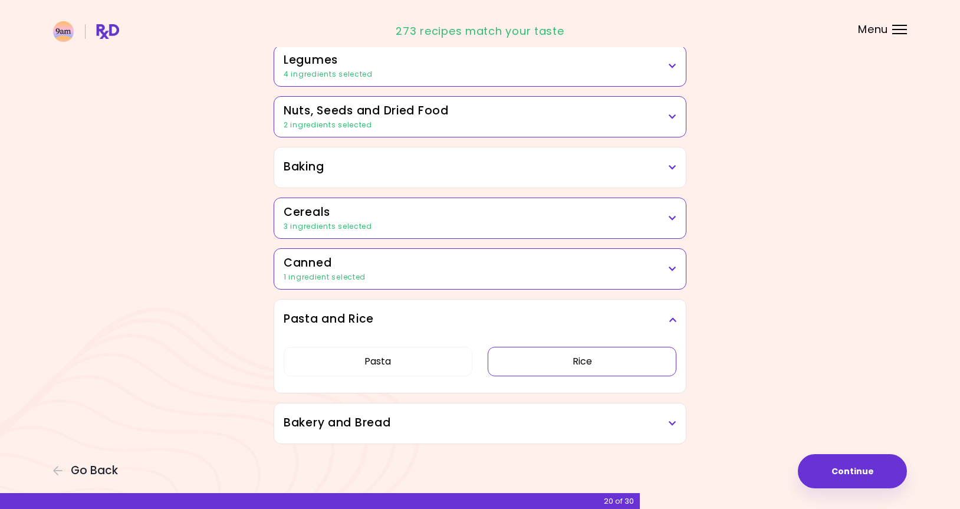
click at [581, 361] on button "Rice" at bounding box center [582, 361] width 189 height 29
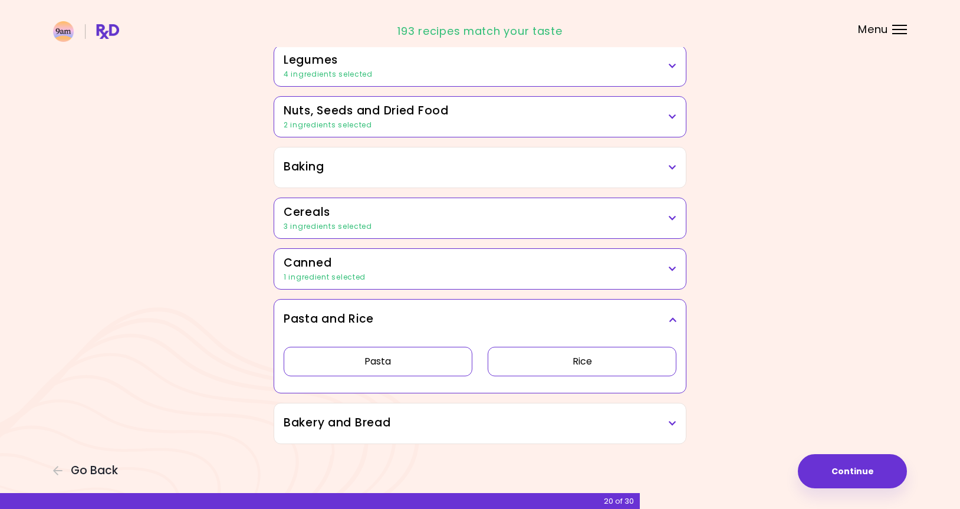
click at [402, 364] on button "Pasta" at bounding box center [378, 361] width 189 height 29
click at [664, 423] on h3 "Bakery and Bread" at bounding box center [480, 422] width 393 height 17
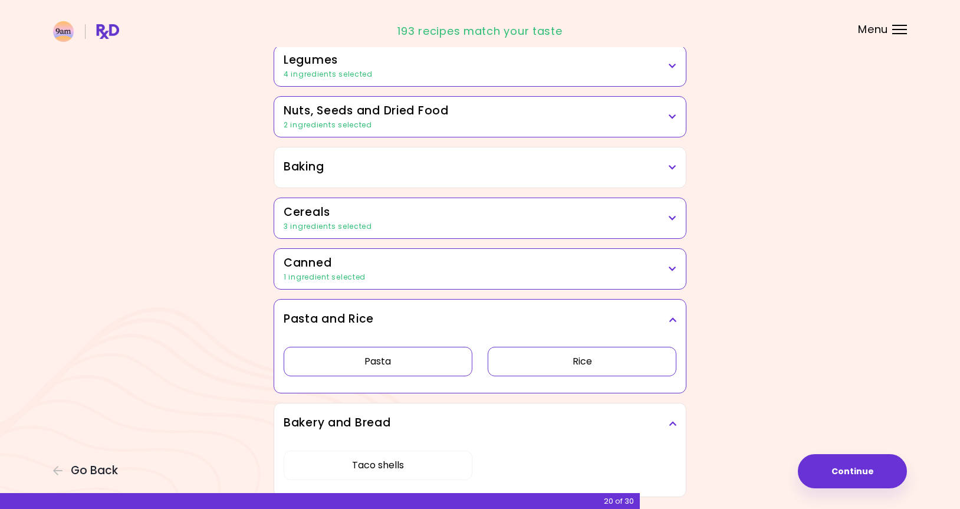
scroll to position [587, 0]
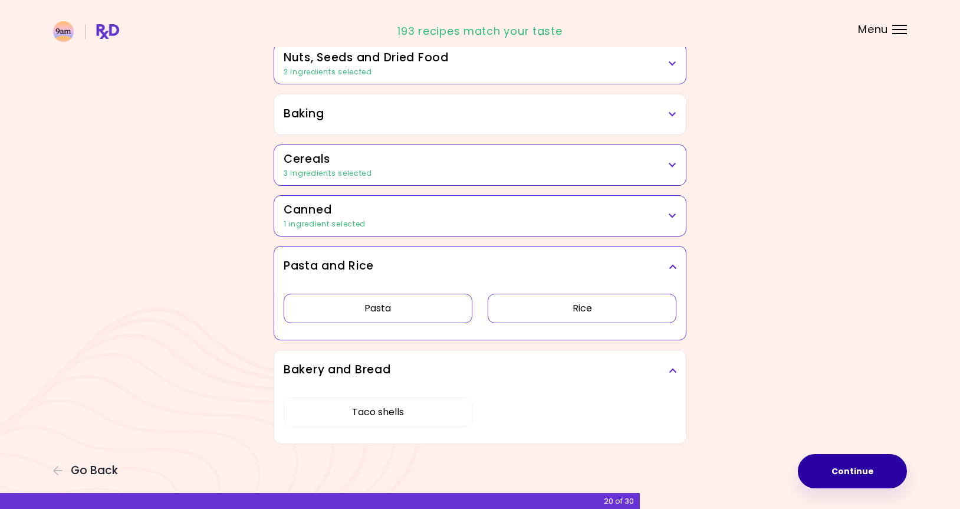
click at [843, 466] on button "Continue" at bounding box center [852, 471] width 109 height 34
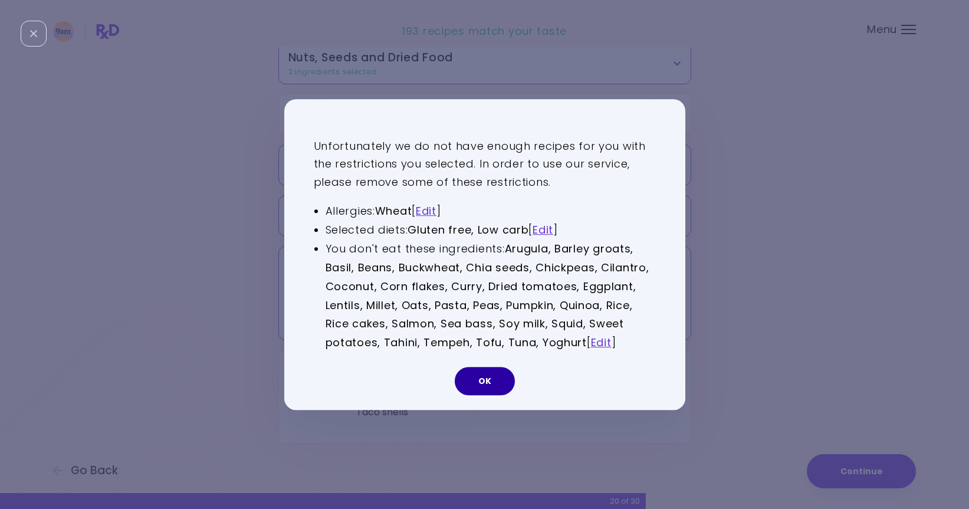
click at [495, 383] on button "OK" at bounding box center [485, 381] width 60 height 28
